Goal: Navigation & Orientation: Find specific page/section

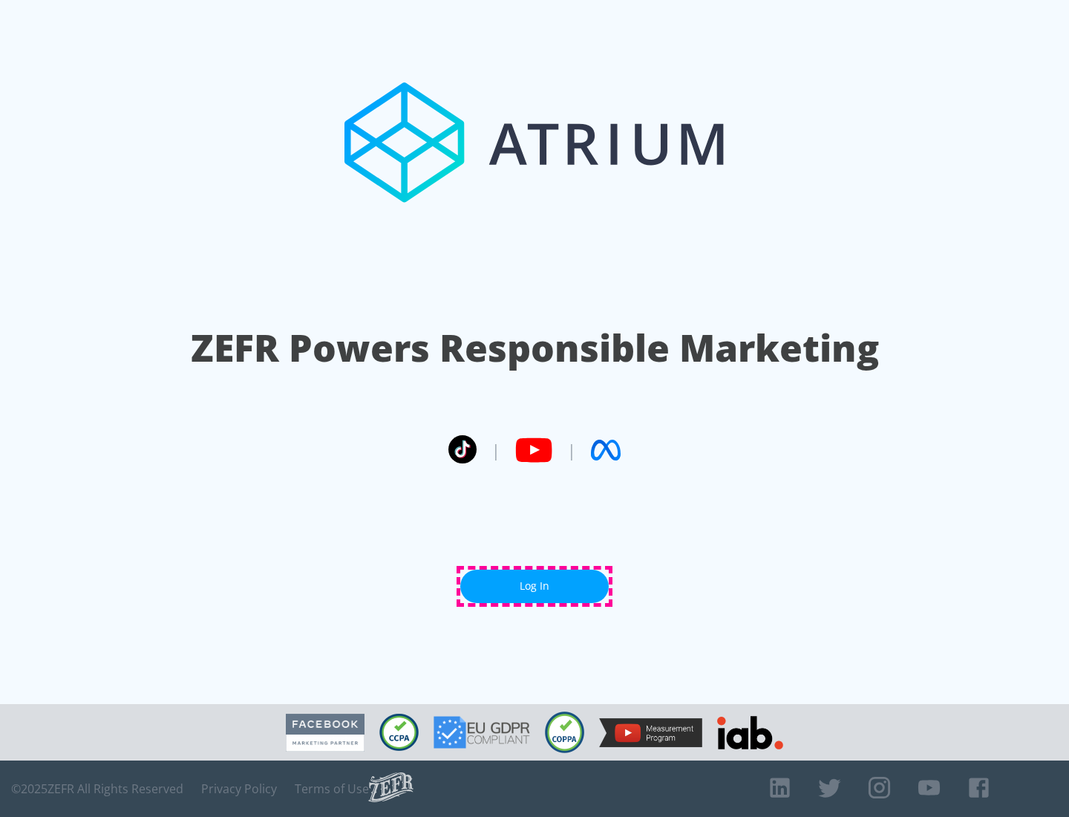
click at [535, 586] on link "Log In" at bounding box center [534, 585] width 148 height 33
